Goal: Complete application form: Complete application form

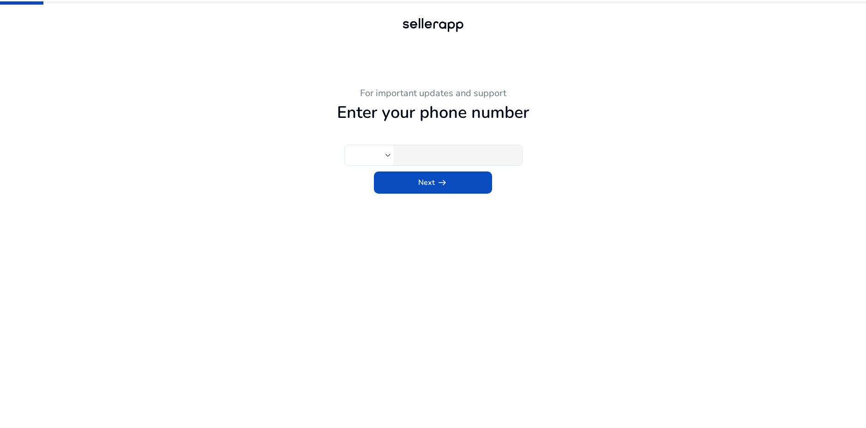
click at [437, 154] on input "tel" at bounding box center [456, 155] width 115 height 10
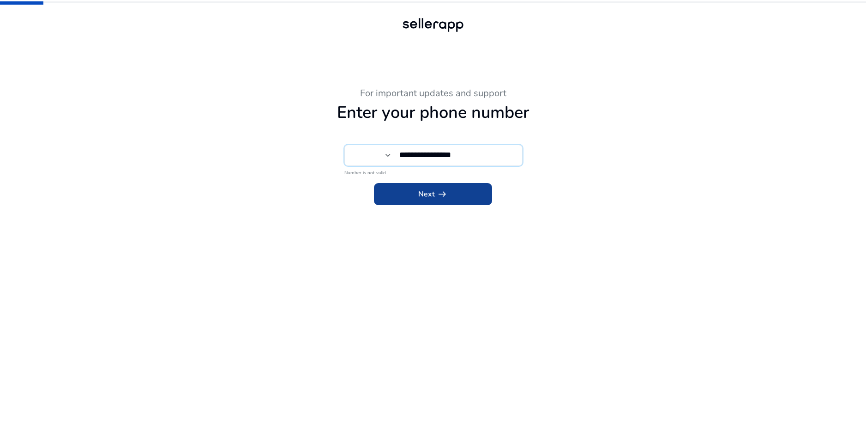
type input "**********"
click at [442, 192] on span "arrow_right_alt" at bounding box center [442, 193] width 11 height 11
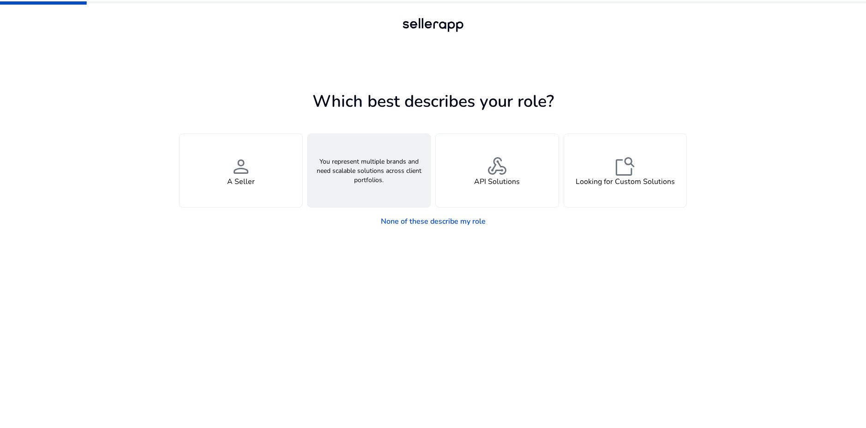
click at [363, 181] on h4 "An Agency" at bounding box center [369, 181] width 36 height 9
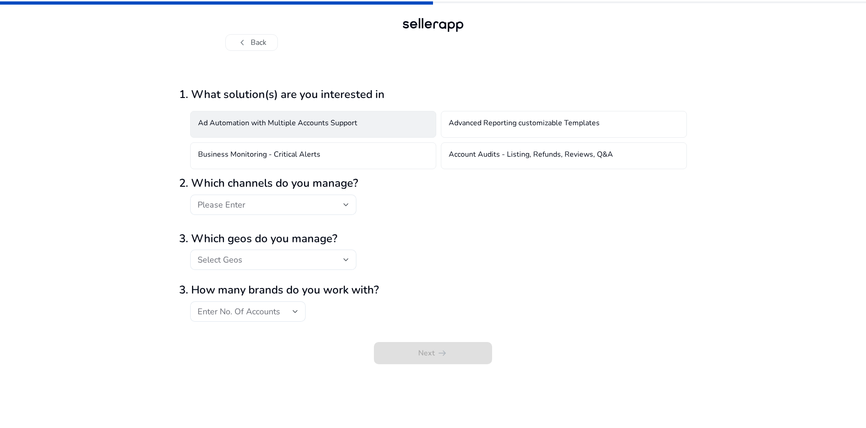
click at [398, 116] on div "Ad Automation with Multiple Accounts Support" at bounding box center [313, 124] width 246 height 27
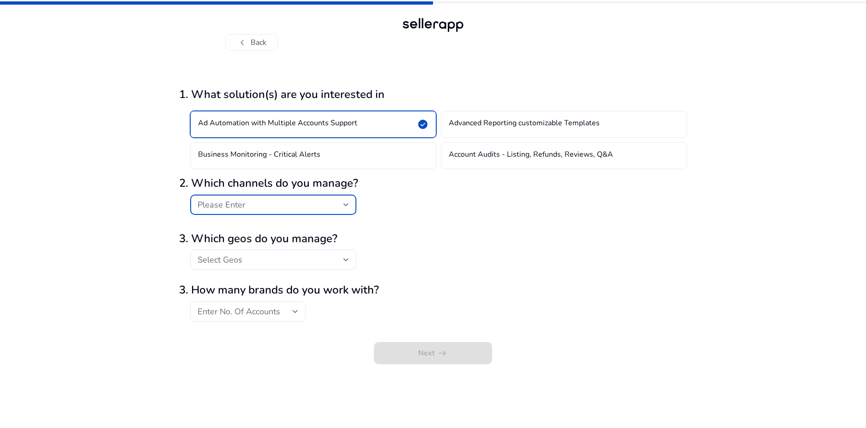
click at [265, 201] on div "Please Enter" at bounding box center [271, 204] width 146 height 10
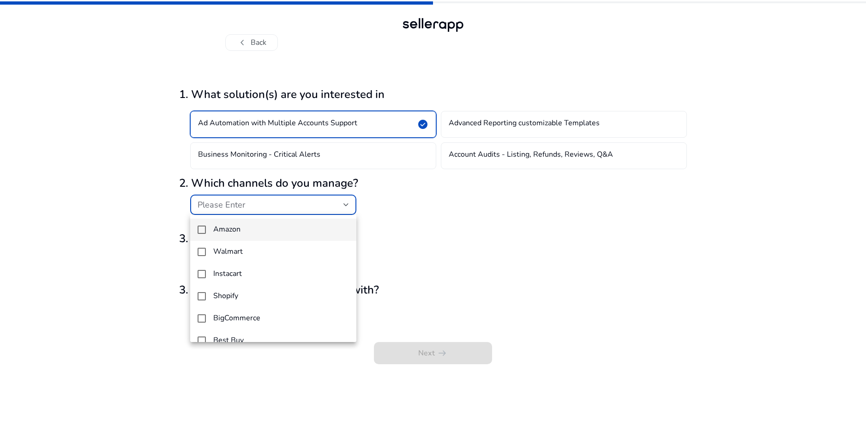
click at [268, 235] on mat-option "Amazon" at bounding box center [273, 229] width 166 height 22
click at [442, 266] on div at bounding box center [433, 214] width 866 height 428
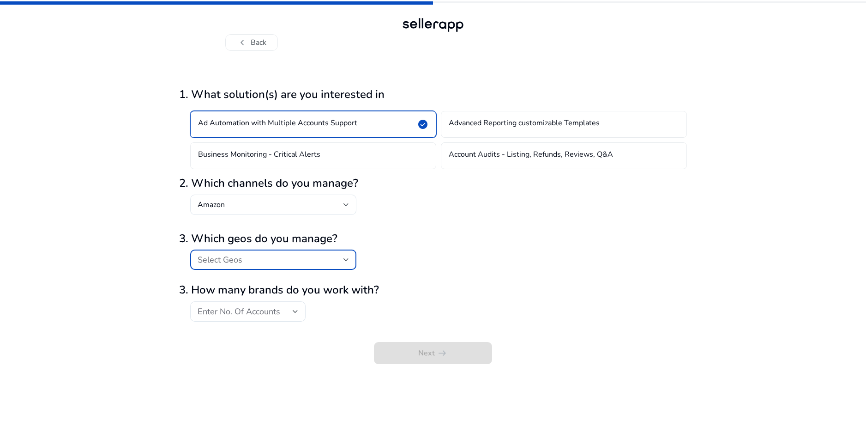
click at [304, 254] on div "Select Geos" at bounding box center [273, 259] width 151 height 11
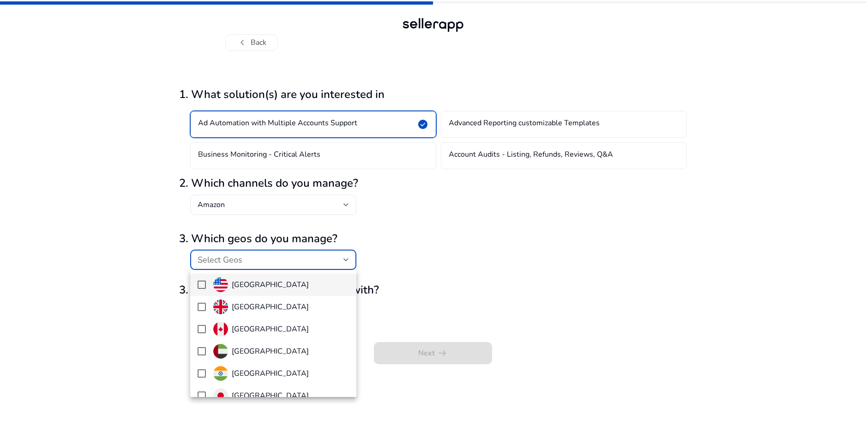
scroll to position [231, 0]
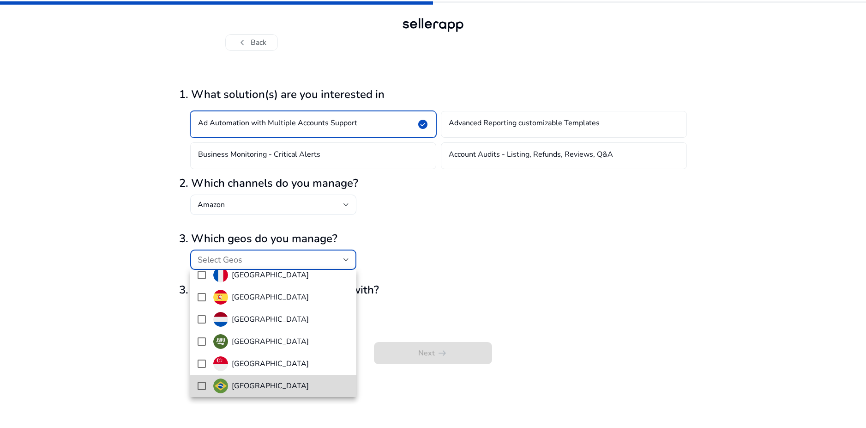
click at [293, 389] on span "[GEOGRAPHIC_DATA]" at bounding box center [281, 385] width 136 height 15
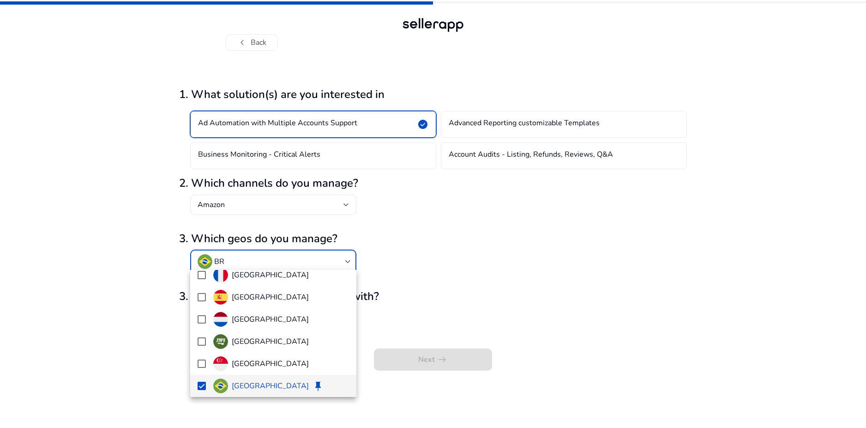
click at [471, 246] on div at bounding box center [433, 214] width 866 height 428
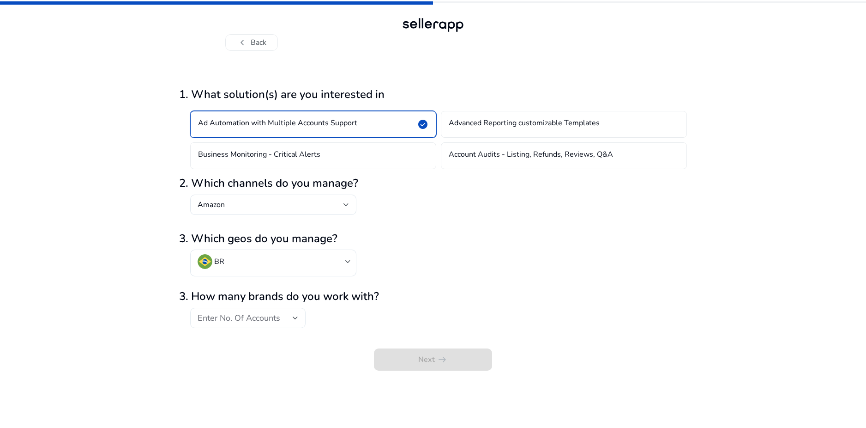
click at [227, 316] on span "Enter No. Of Accounts" at bounding box center [239, 317] width 83 height 11
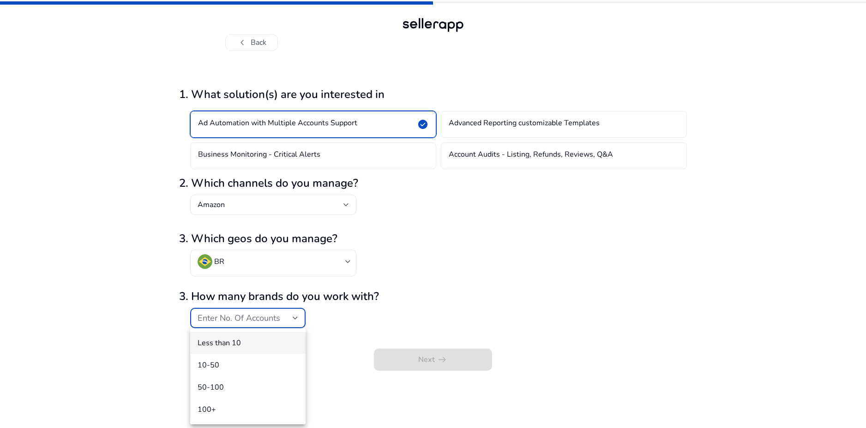
click at [234, 338] on span "Less than 10" at bounding box center [248, 342] width 101 height 10
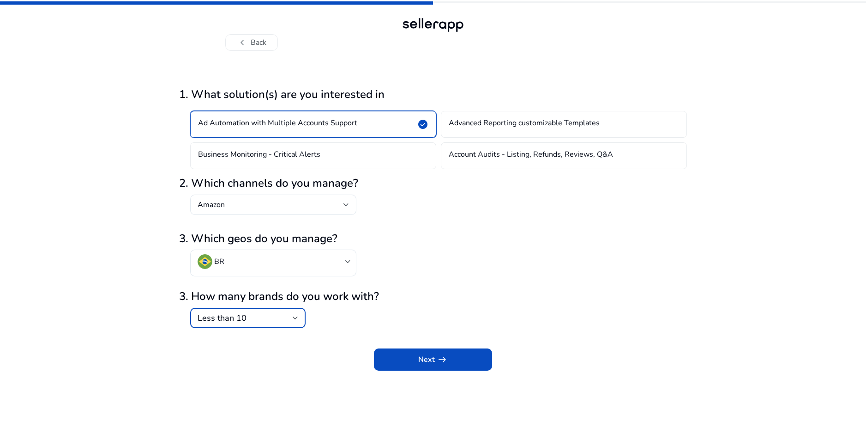
drag, startPoint x: 419, startPoint y: 358, endPoint x: 437, endPoint y: 351, distance: 19.6
click at [419, 358] on span "Next arrow_right_alt" at bounding box center [433, 359] width 30 height 11
